Goal: Task Accomplishment & Management: Complete application form

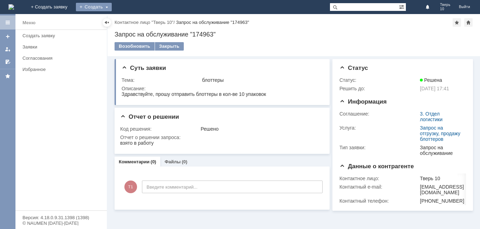
click at [112, 6] on div "Создать" at bounding box center [94, 7] width 36 height 8
click at [131, 21] on link "Заявка" at bounding box center [103, 21] width 53 height 8
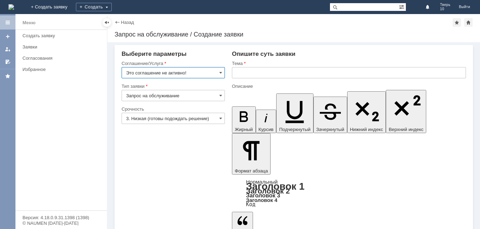
click at [257, 73] on input "text" at bounding box center [349, 72] width 234 height 11
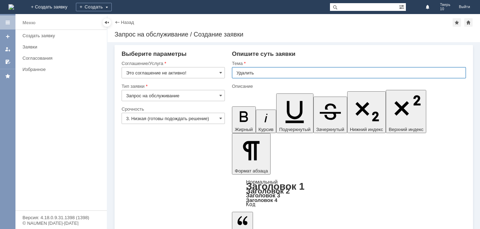
type input "Удалить"
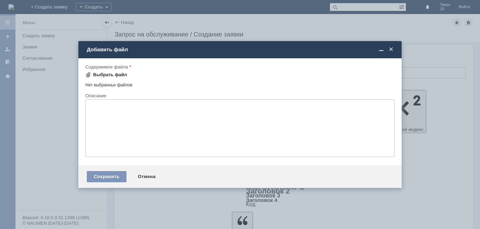
click at [94, 72] on div "Выбрать файл" at bounding box center [110, 75] width 34 height 6
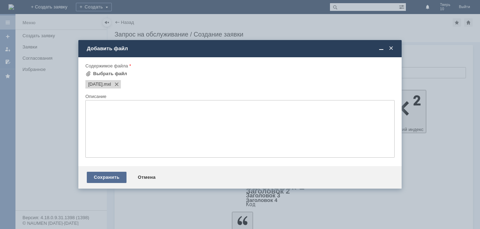
click at [105, 177] on div "Сохранить" at bounding box center [107, 177] width 40 height 11
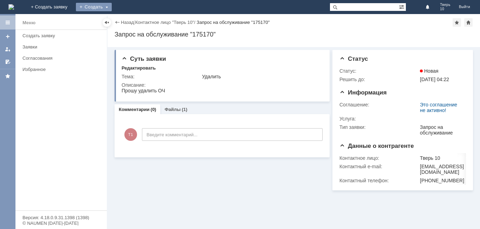
click at [112, 6] on div "Создать" at bounding box center [94, 7] width 36 height 8
click at [130, 21] on link "Заявка" at bounding box center [103, 21] width 53 height 8
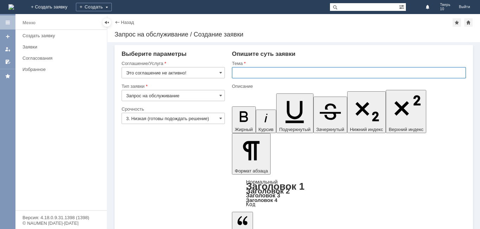
click at [248, 76] on input "text" at bounding box center [349, 72] width 234 height 11
type input "Удалить"
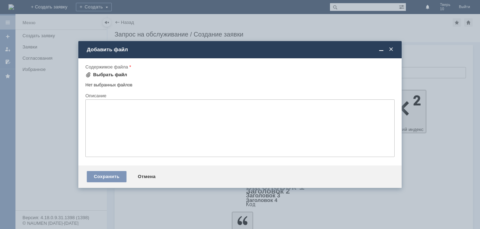
click at [102, 75] on div "Выбрать файл" at bounding box center [110, 75] width 34 height 6
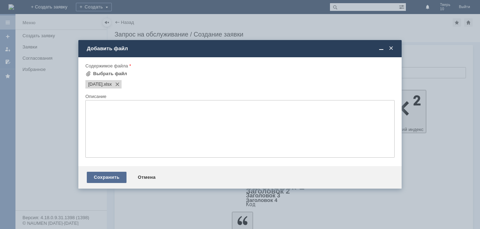
click at [104, 177] on div "Сохранить" at bounding box center [107, 177] width 40 height 11
